Goal: Task Accomplishment & Management: Manage account settings

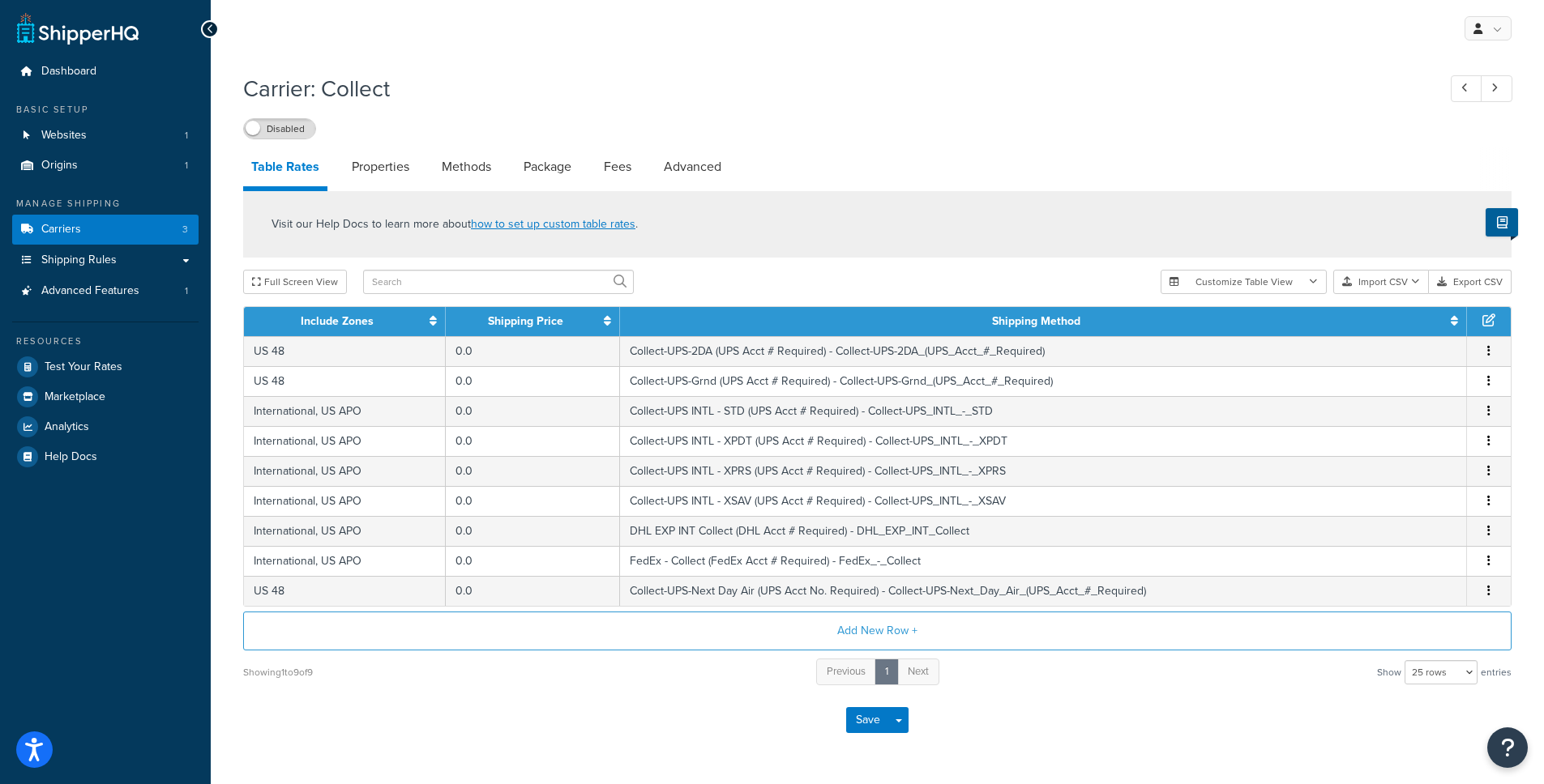
select select "25"
click at [839, 136] on div "Disabled" at bounding box center [877, 128] width 1268 height 23
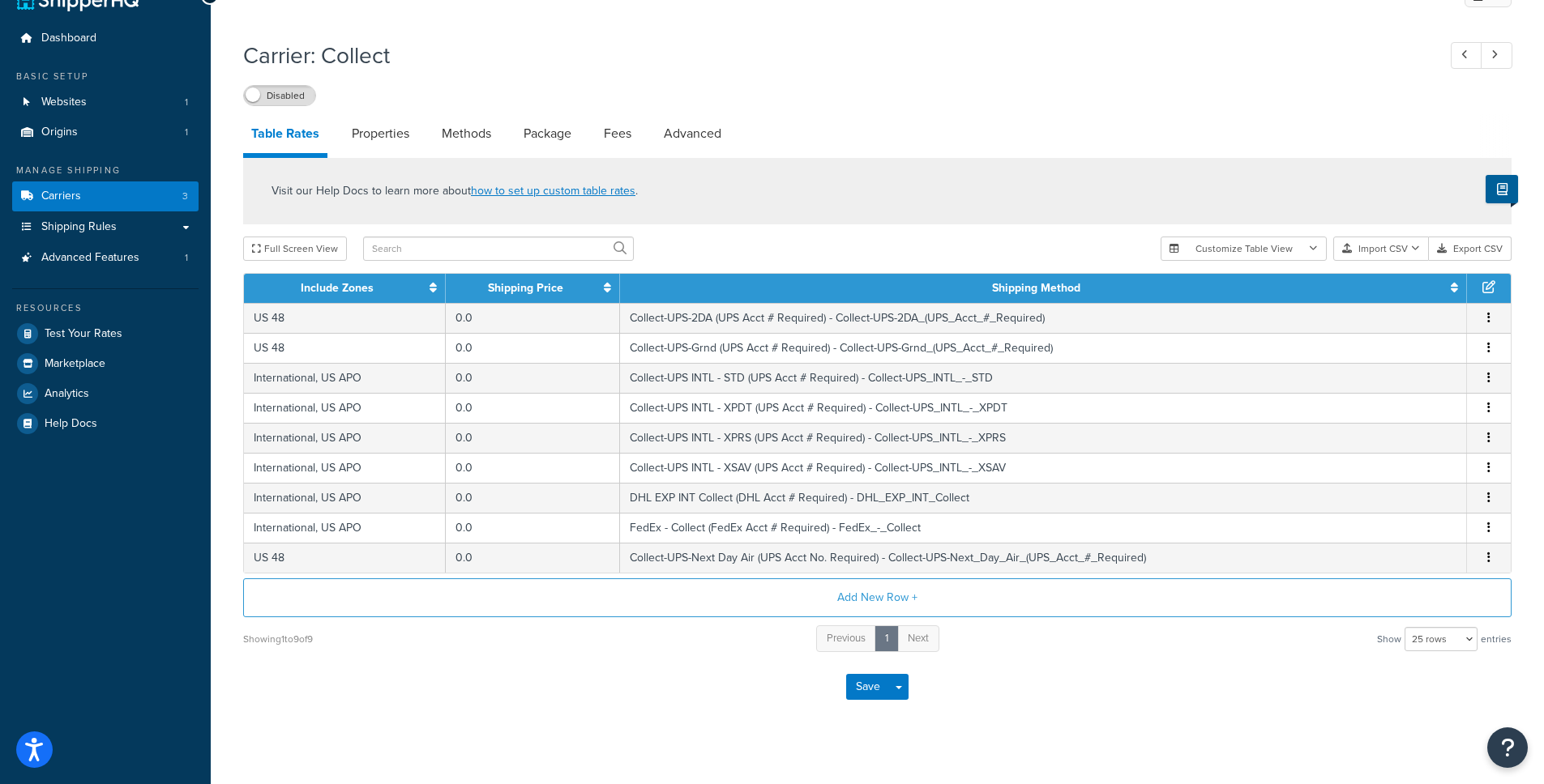
scroll to position [20, 0]
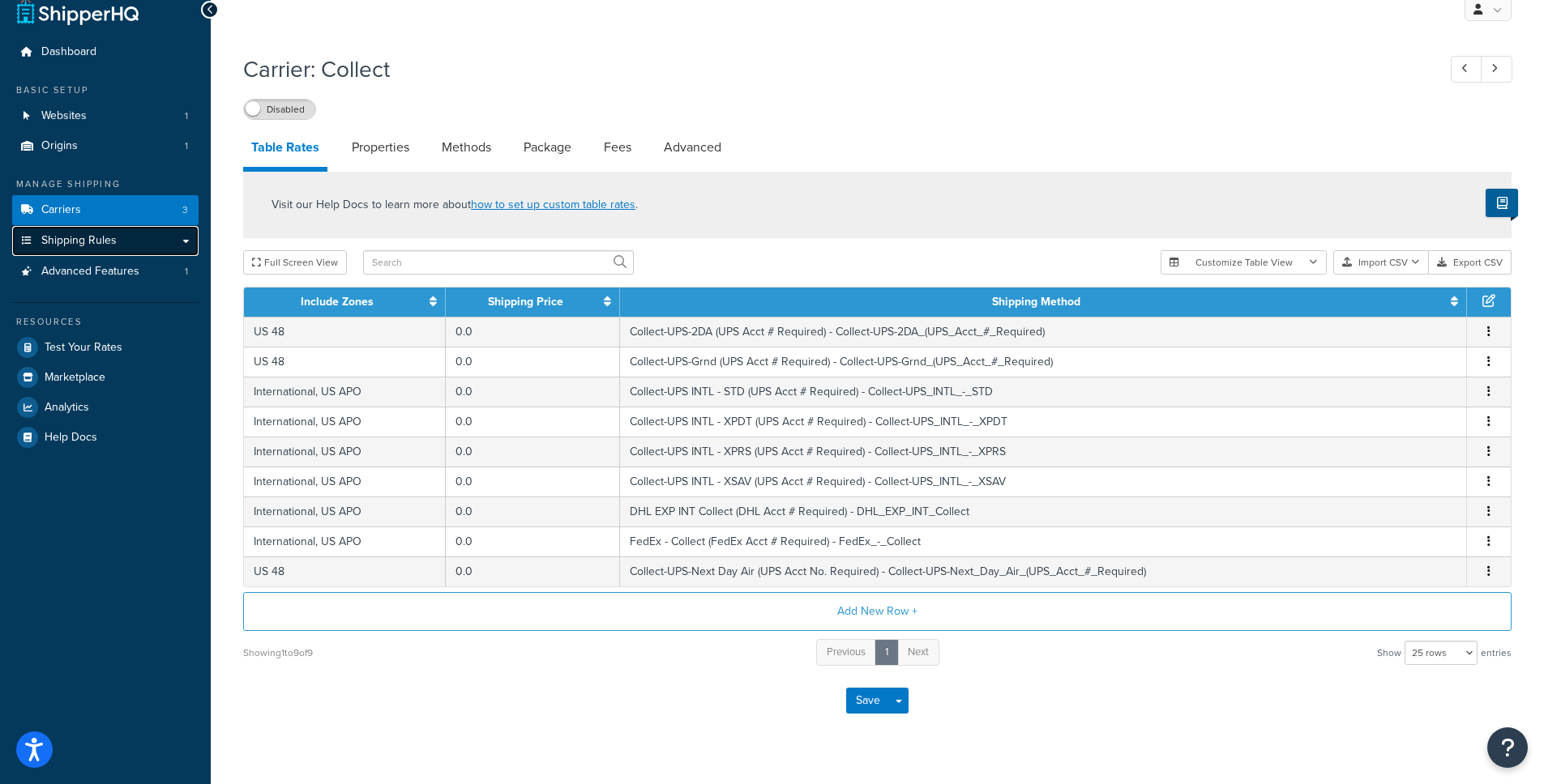
click at [186, 244] on link "Shipping Rules" at bounding box center [106, 241] width 187 height 30
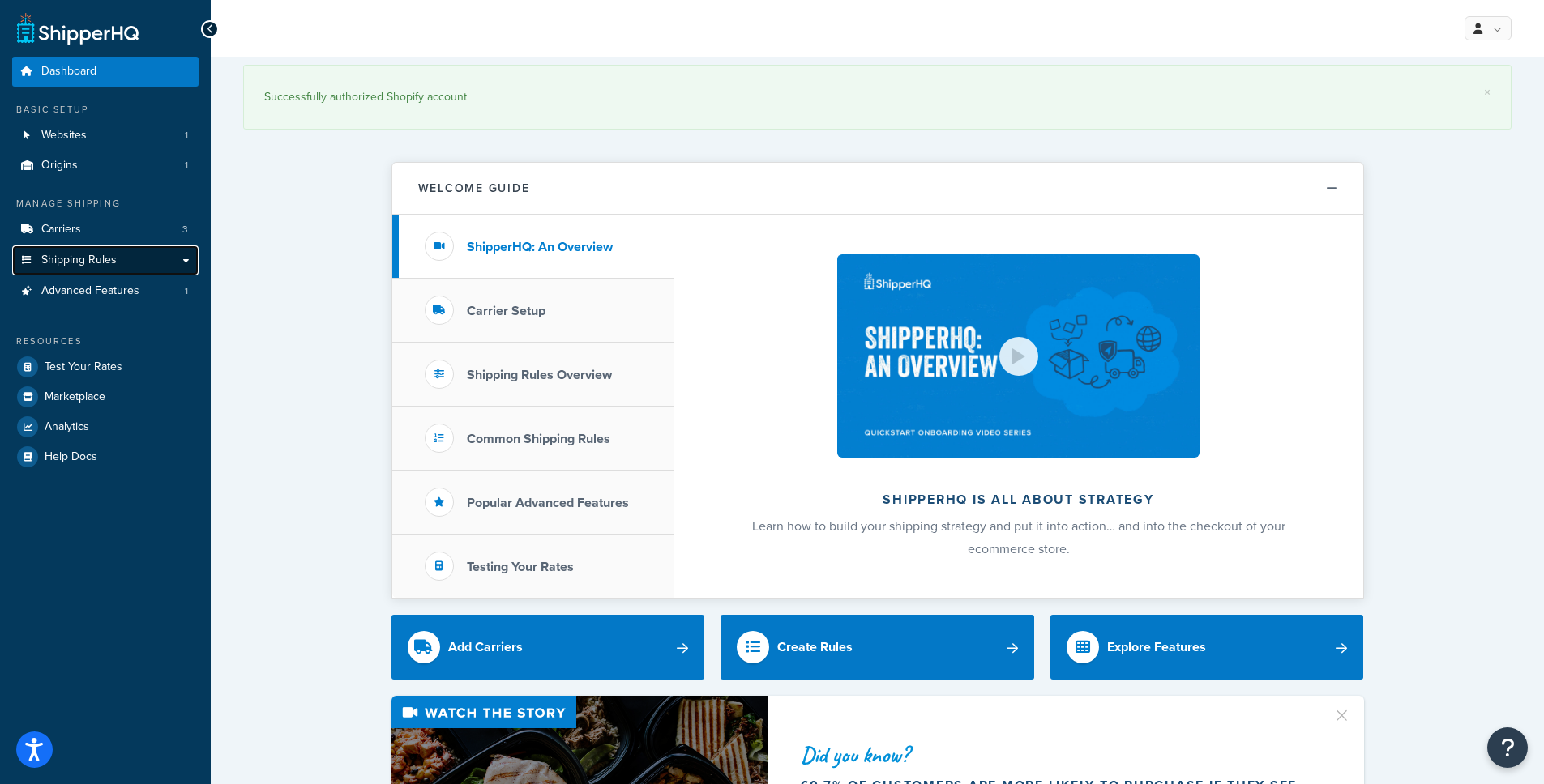
click at [160, 266] on link "Shipping Rules" at bounding box center [106, 260] width 187 height 30
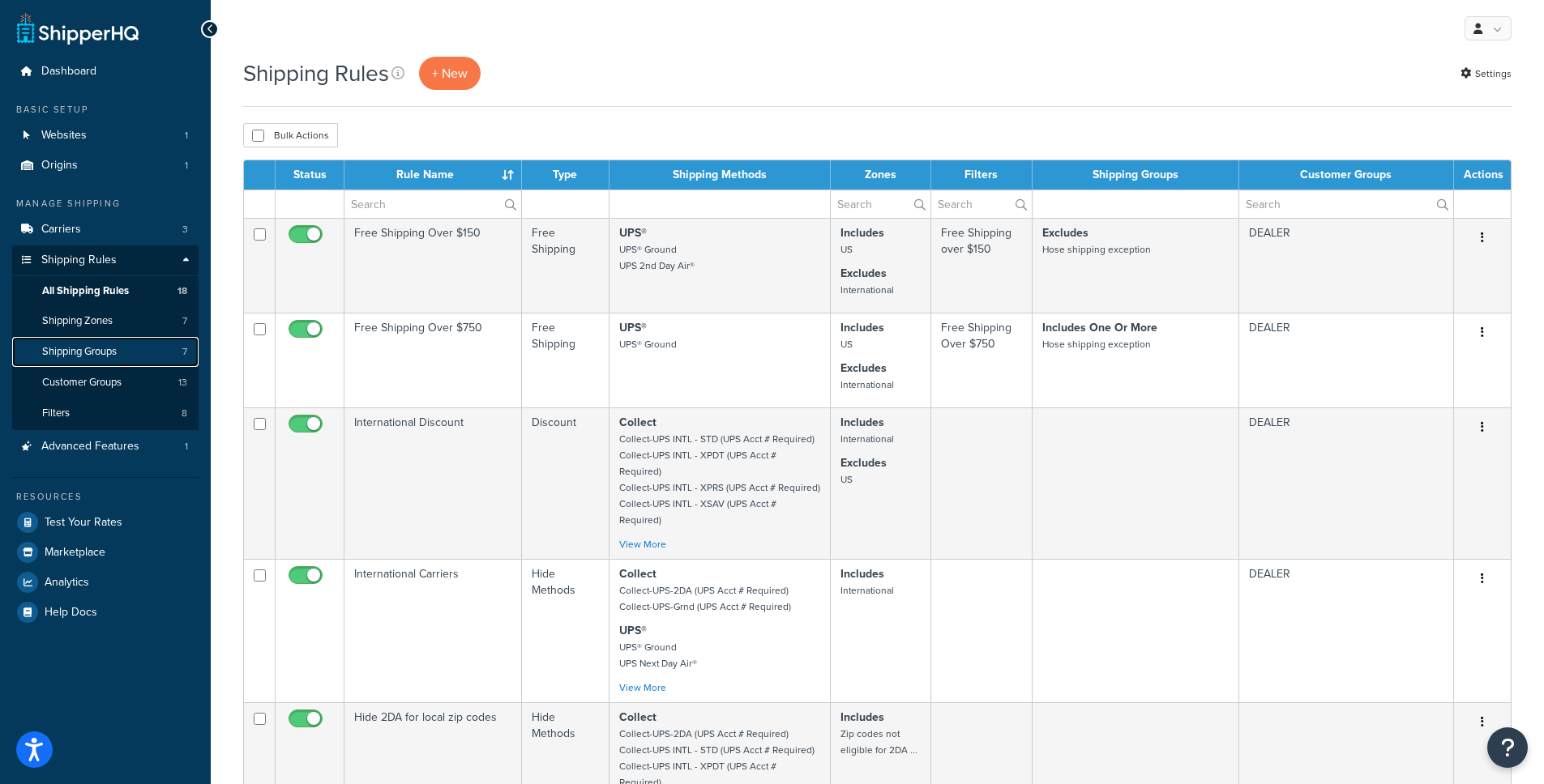
click at [120, 351] on link "Shipping Groups 7" at bounding box center [106, 352] width 187 height 30
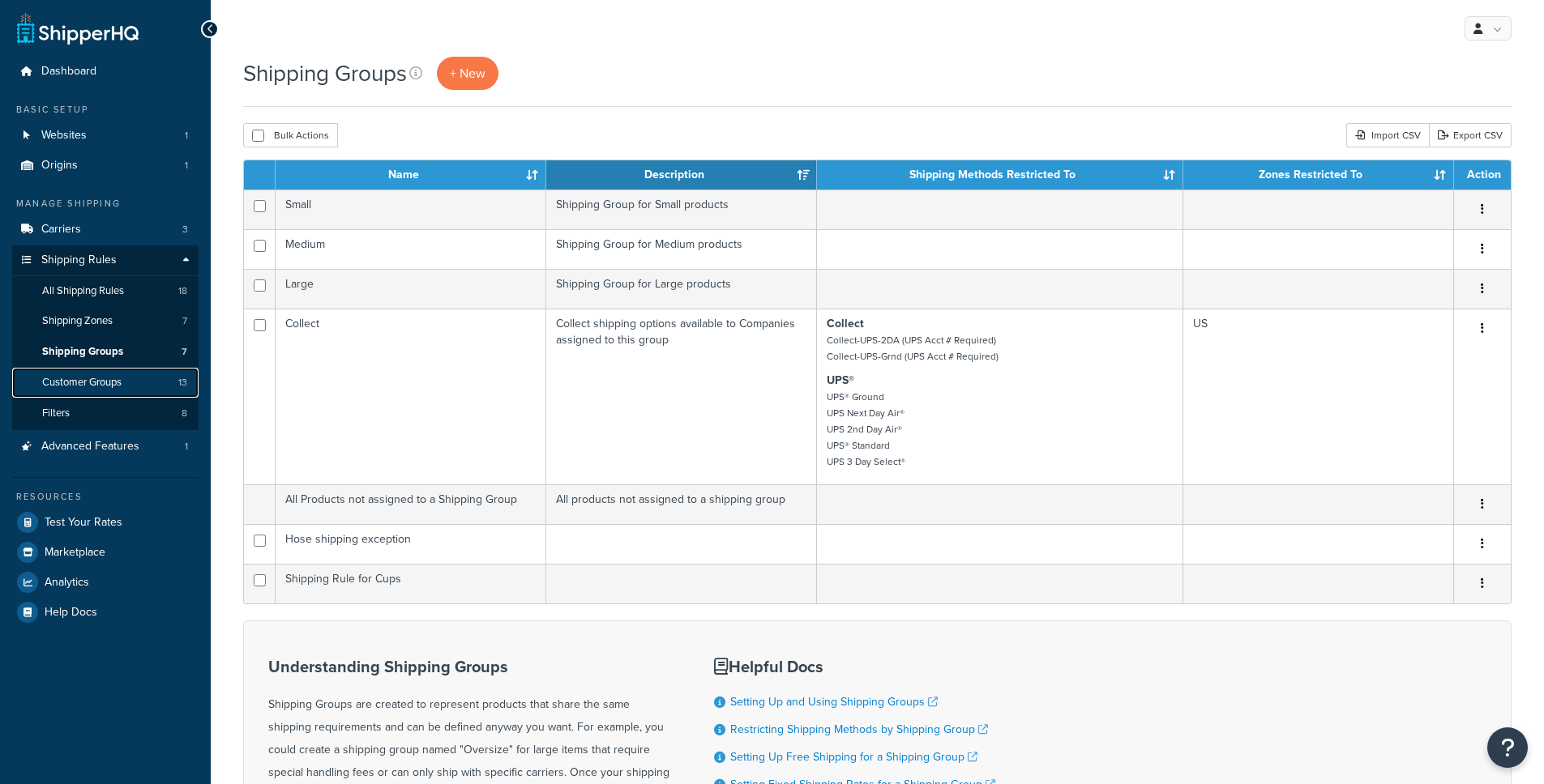
click at [106, 378] on span "Customer Groups" at bounding box center [82, 383] width 79 height 14
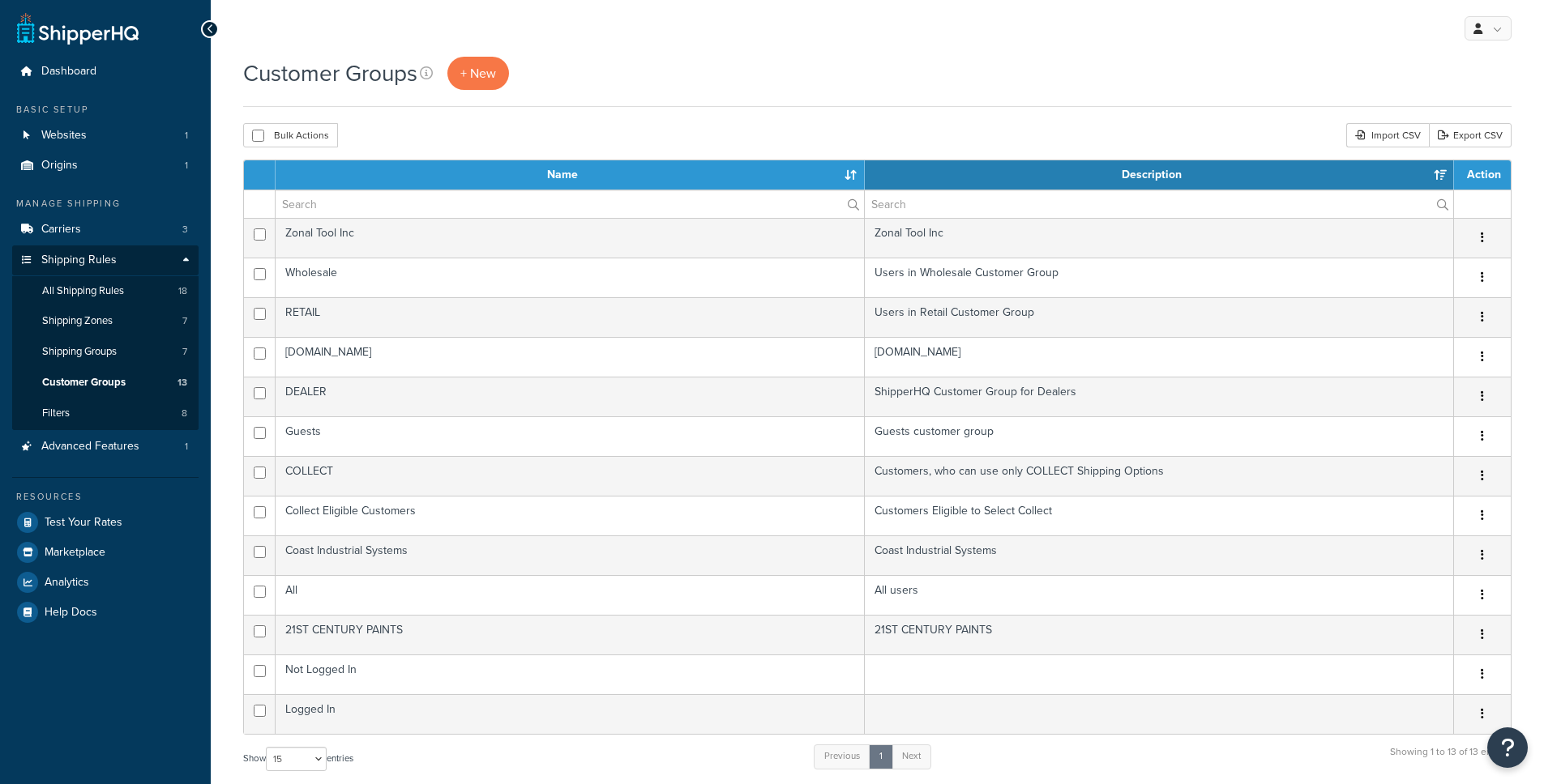
select select "15"
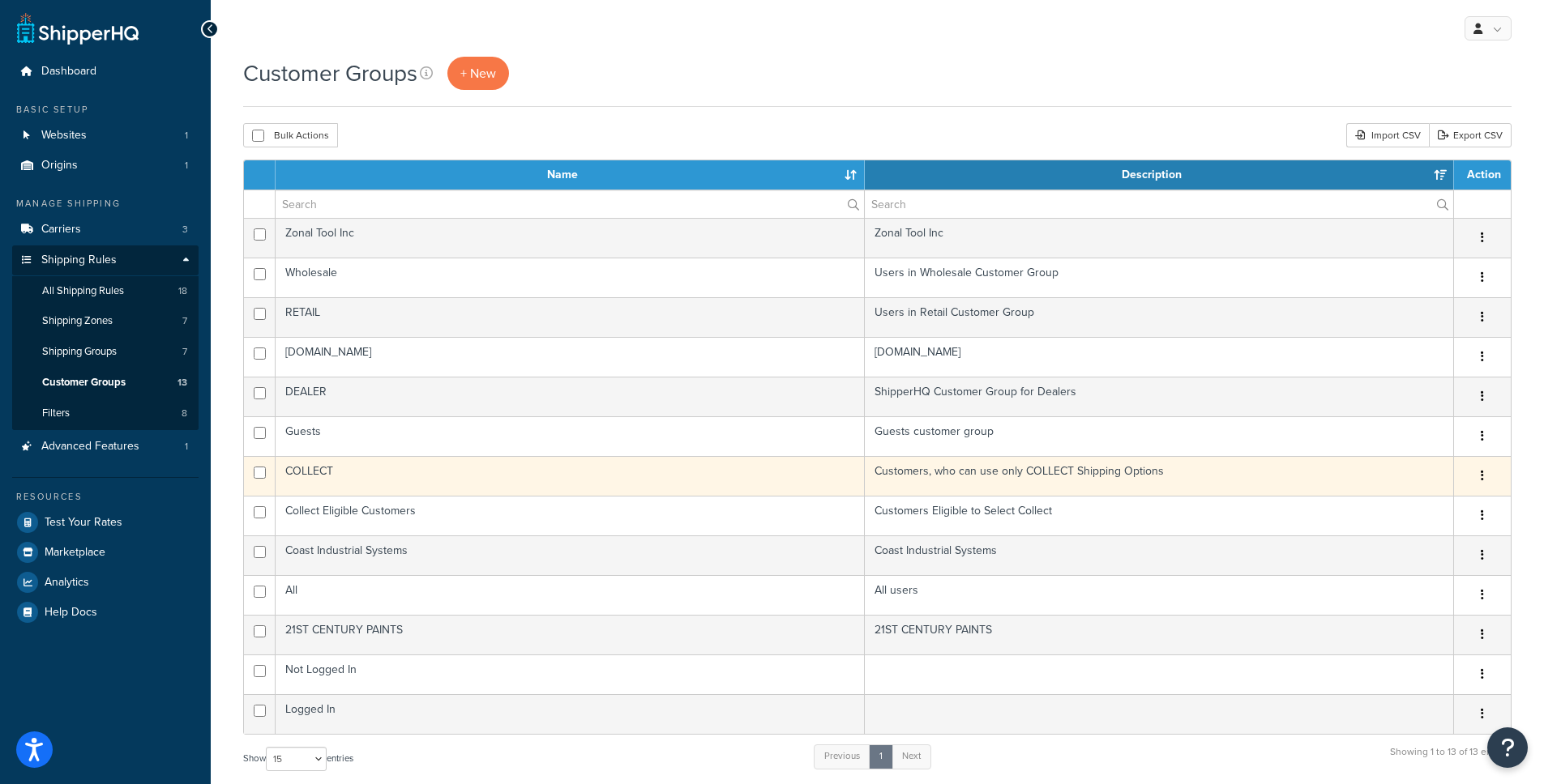
click at [1475, 476] on button "button" at bounding box center [1482, 477] width 23 height 26
click at [1457, 496] on link "Edit" at bounding box center [1417, 509] width 128 height 33
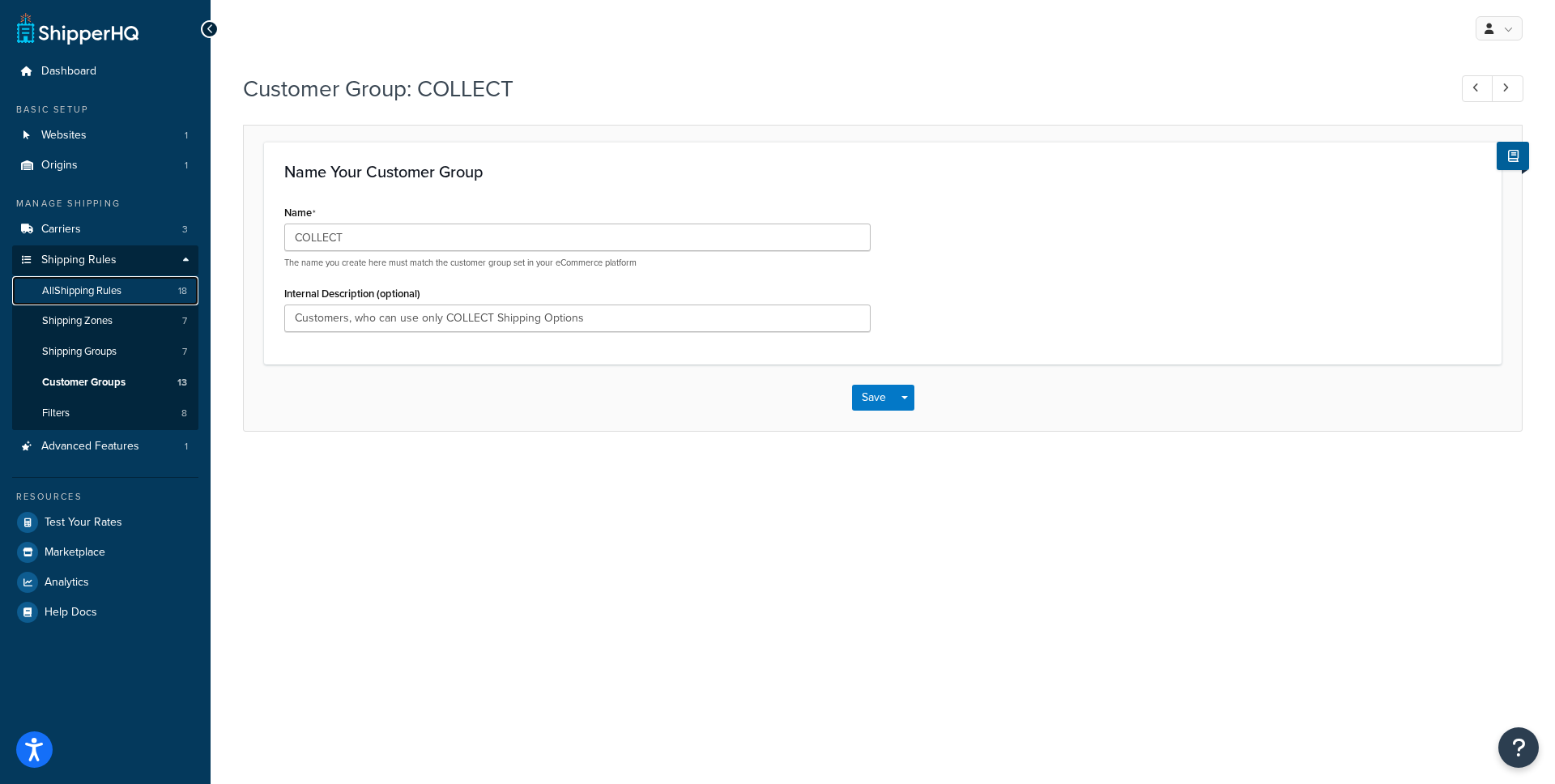
click at [97, 291] on span "All Shipping Rules" at bounding box center [82, 291] width 79 height 14
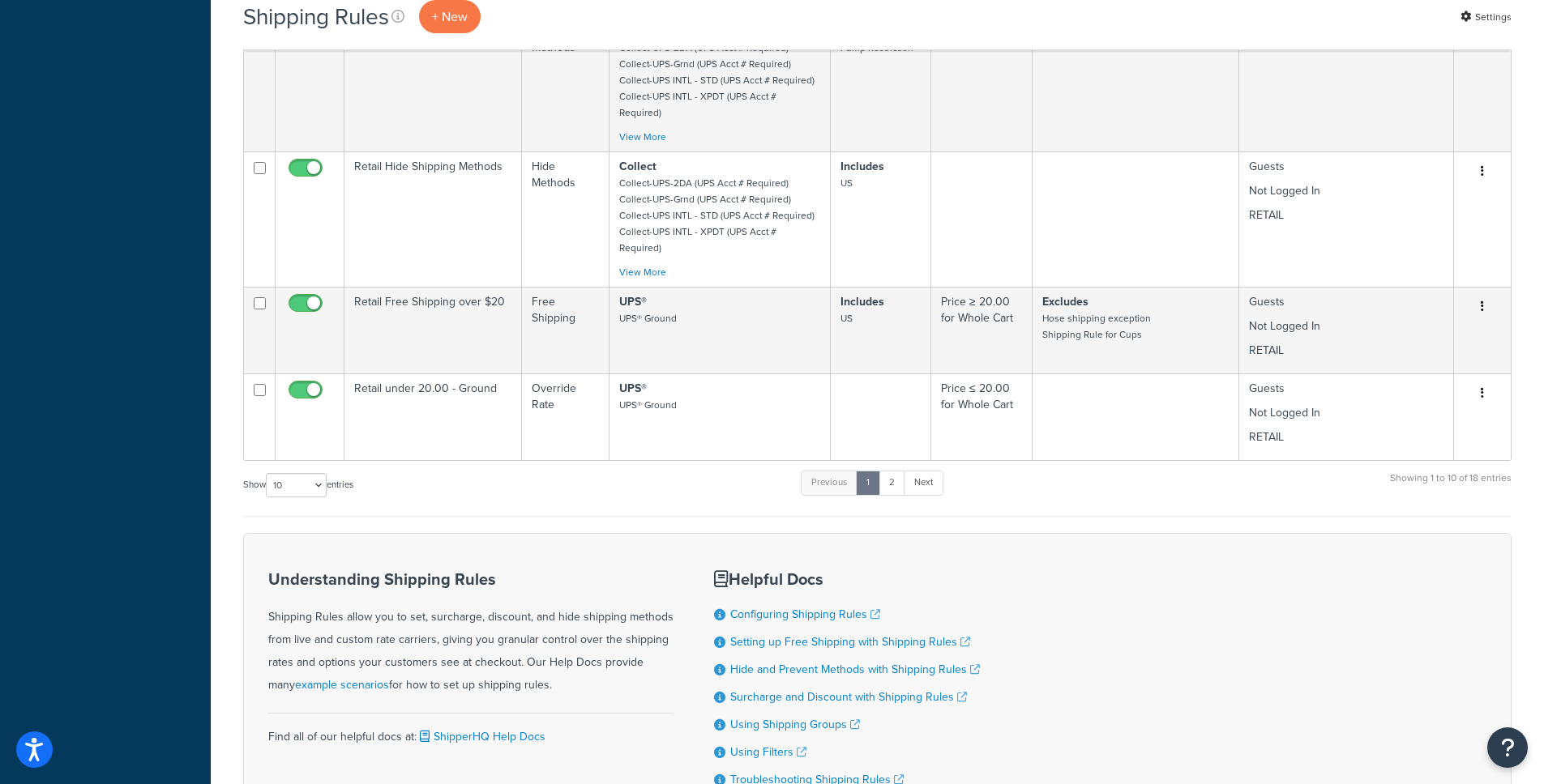
scroll to position [962, 0]
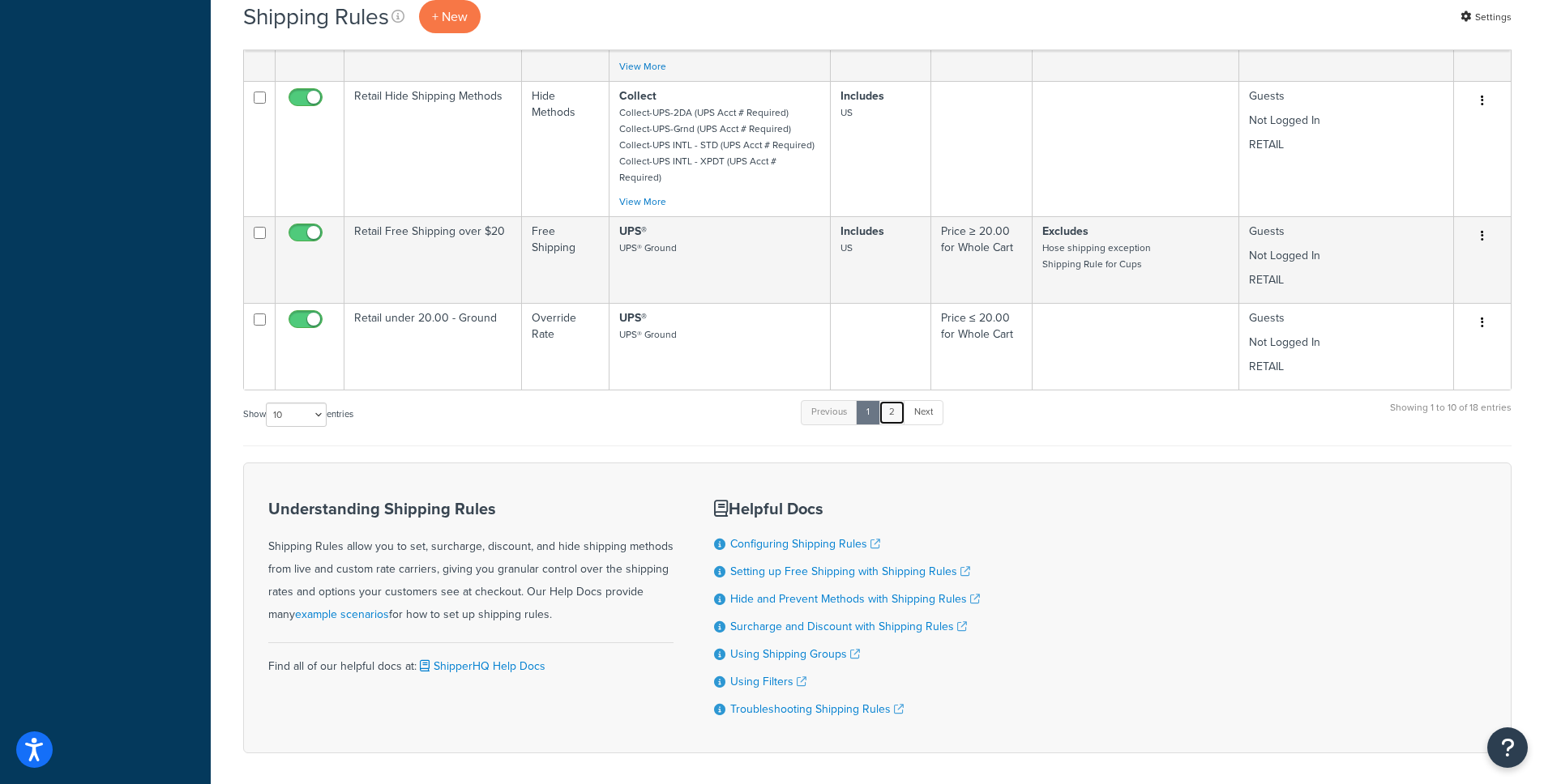
click at [887, 400] on link "2" at bounding box center [892, 413] width 26 height 24
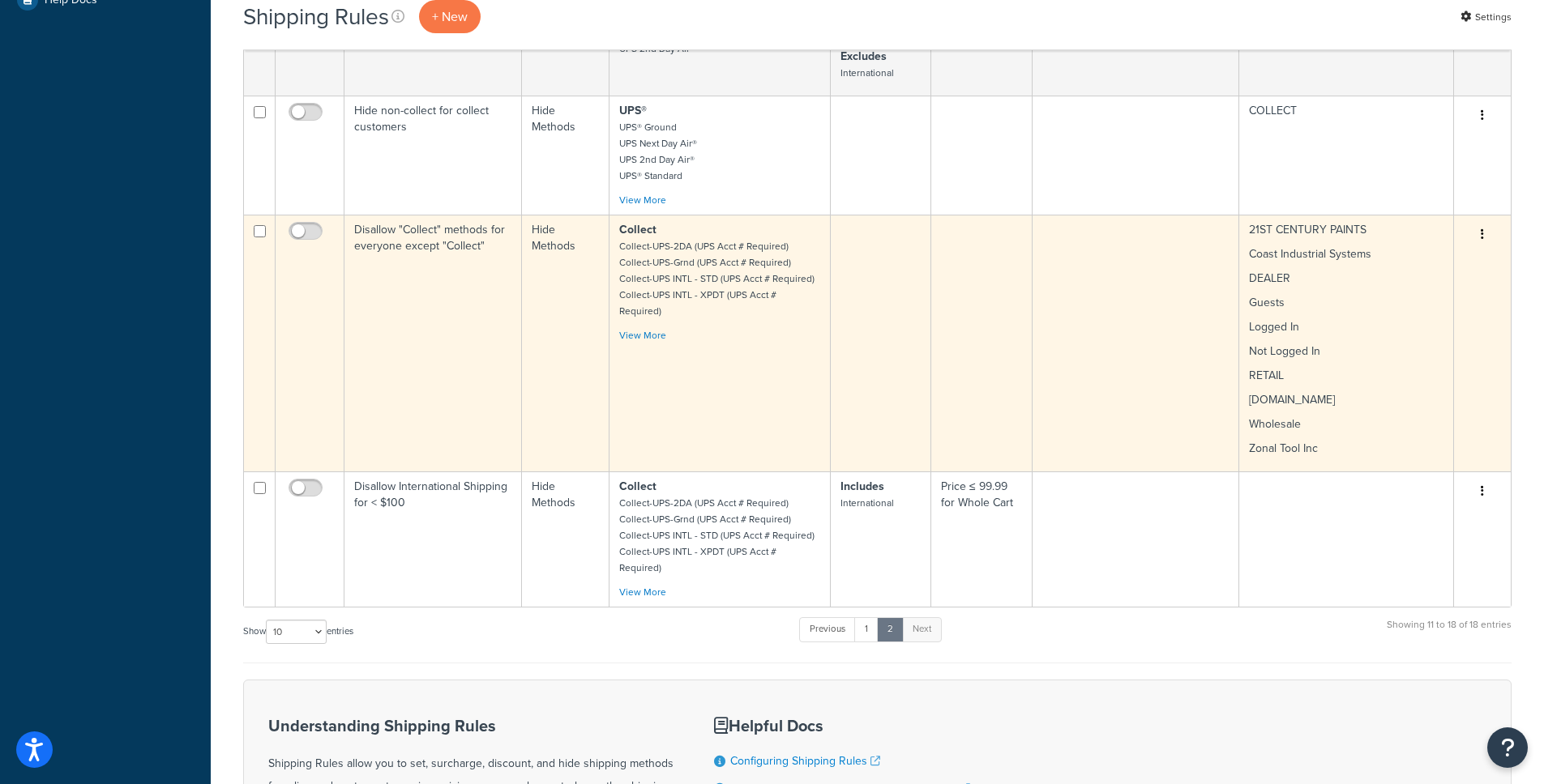
scroll to position [580, 0]
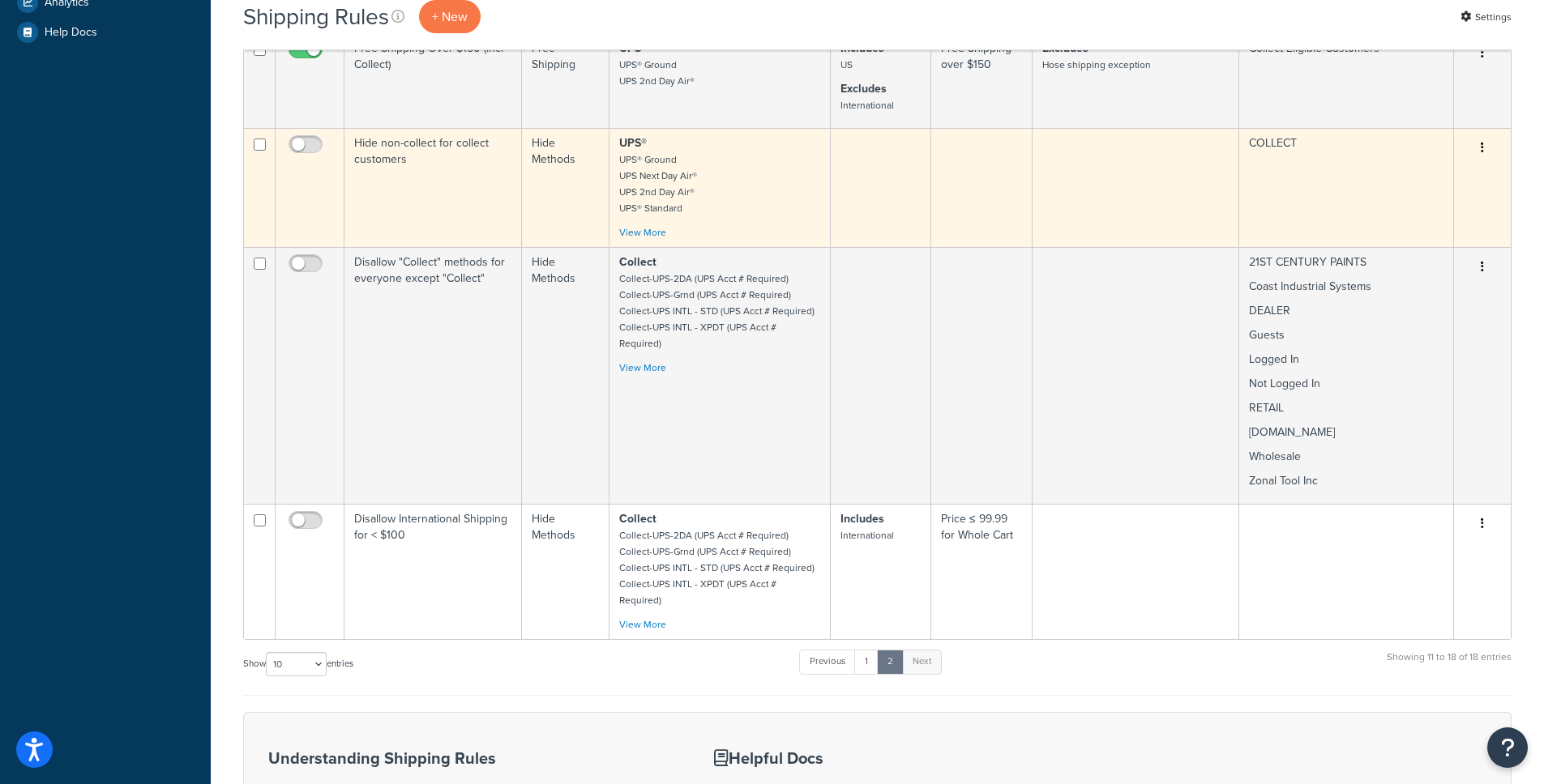
click at [1479, 139] on button "button" at bounding box center [1482, 149] width 23 height 26
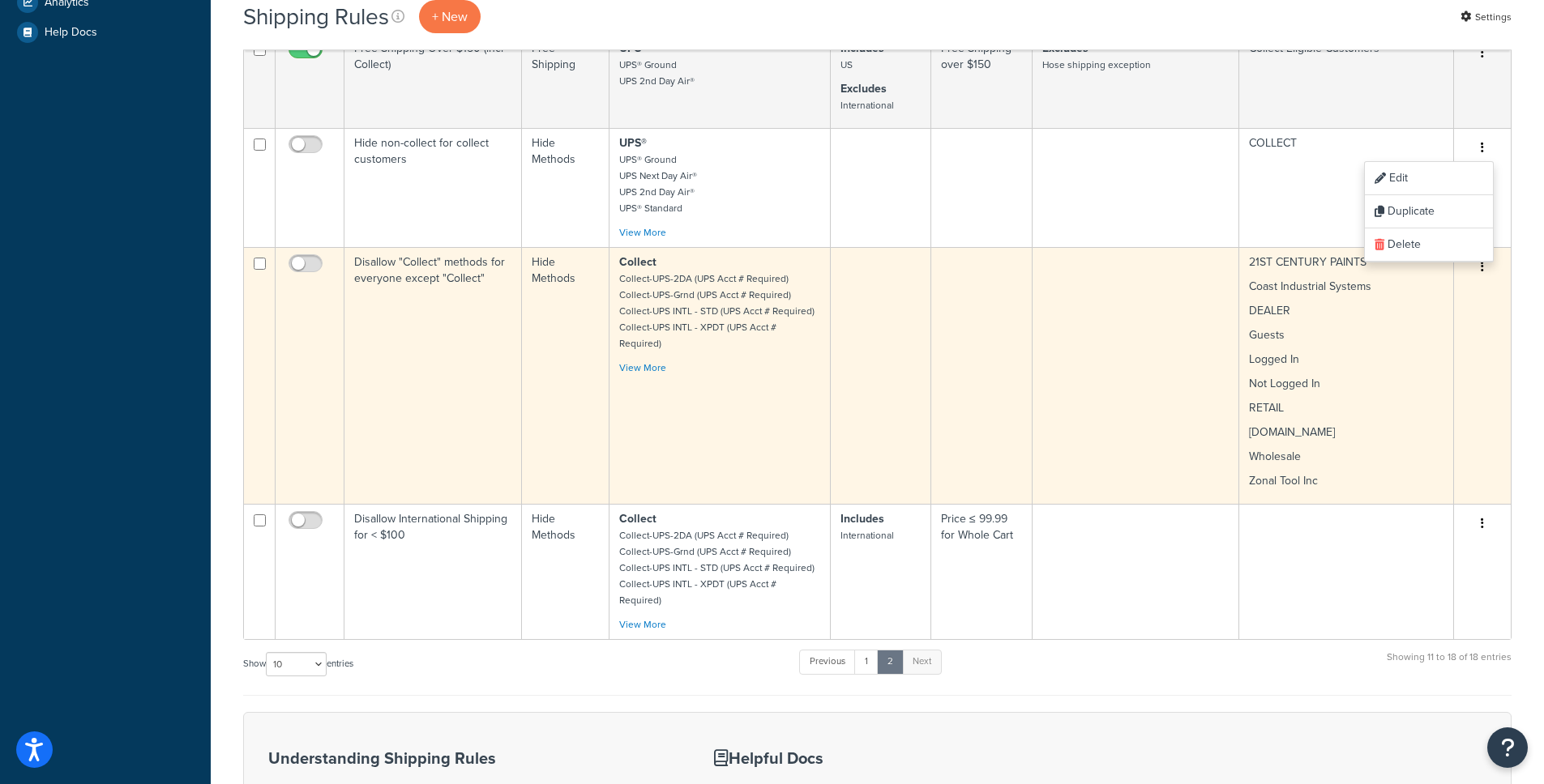
click at [1479, 254] on button "button" at bounding box center [1482, 268] width 23 height 26
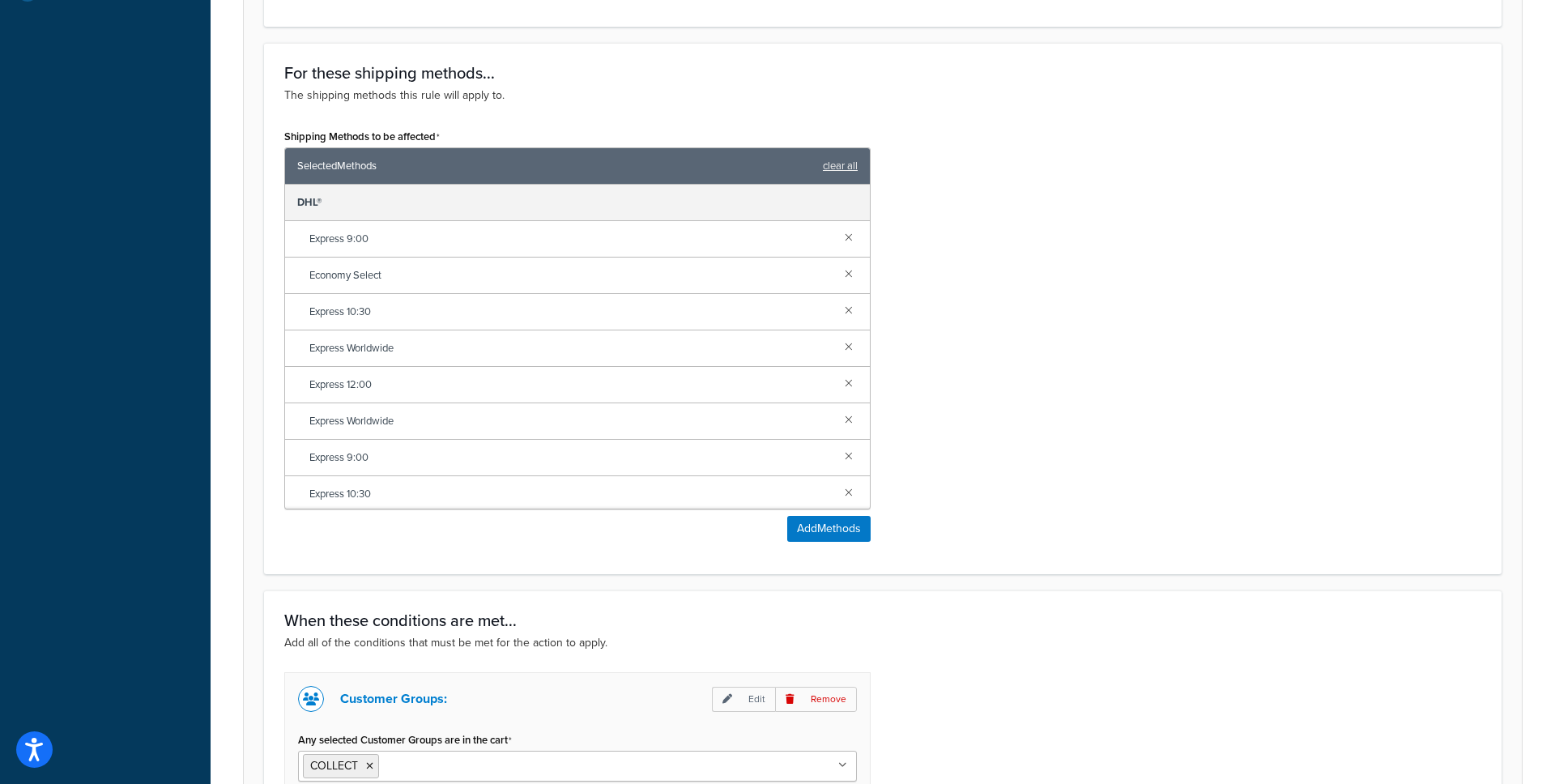
scroll to position [851, 0]
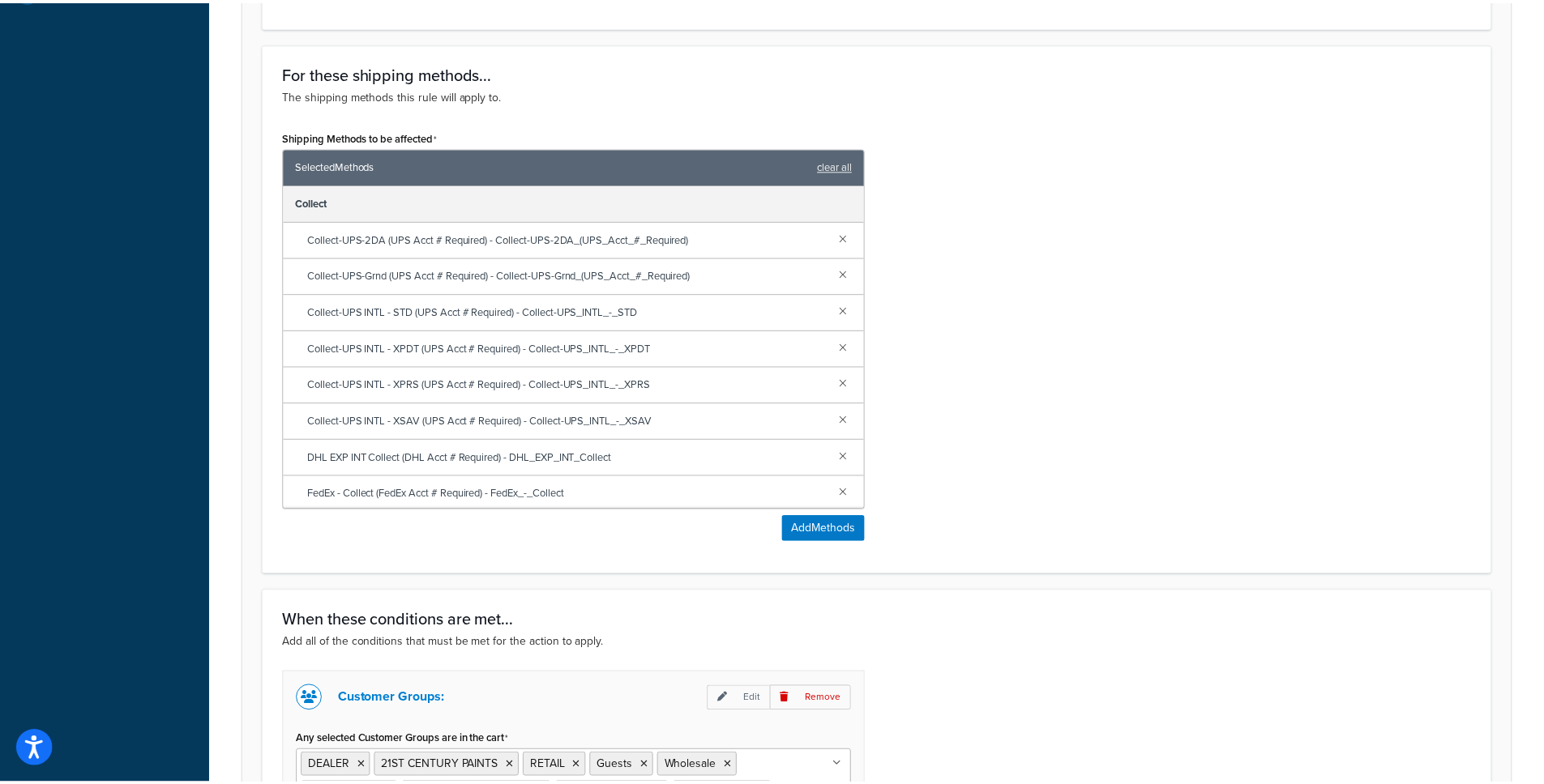
scroll to position [909, 0]
